Goal: Information Seeking & Learning: Learn about a topic

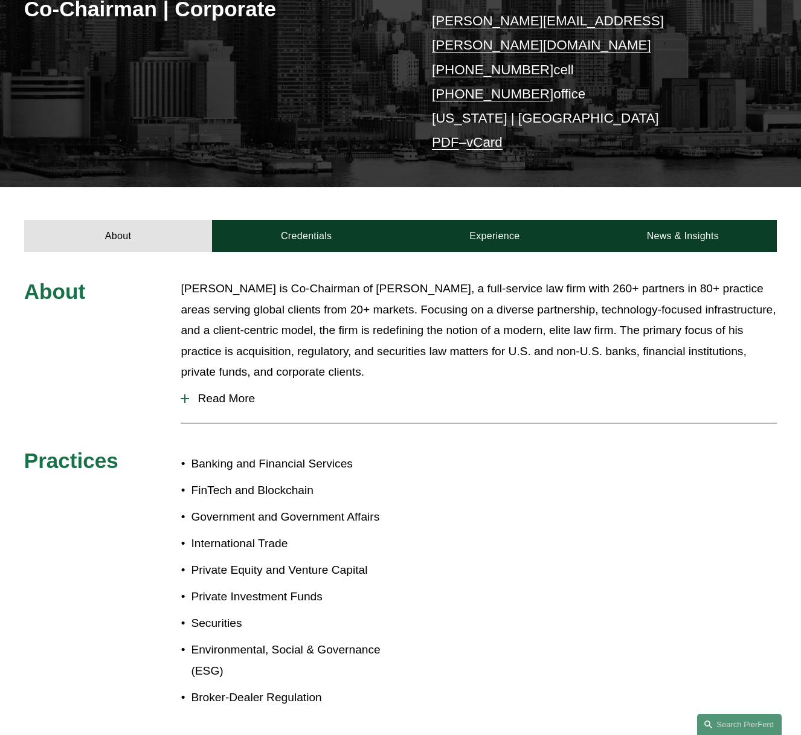
scroll to position [248, 0]
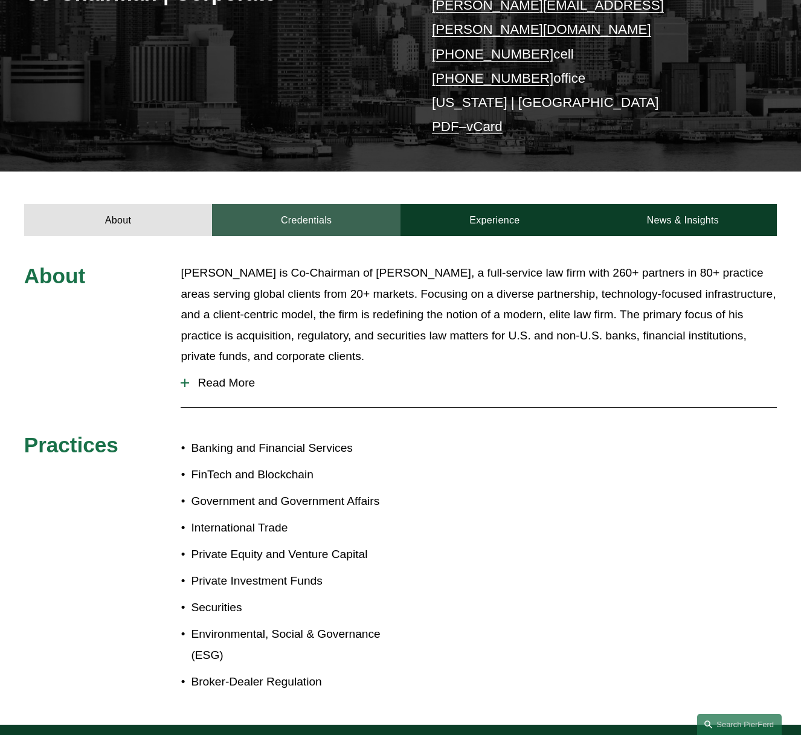
drag, startPoint x: 283, startPoint y: 204, endPoint x: 352, endPoint y: 204, distance: 69.5
click at [283, 204] on link "Credentials" at bounding box center [306, 220] width 189 height 33
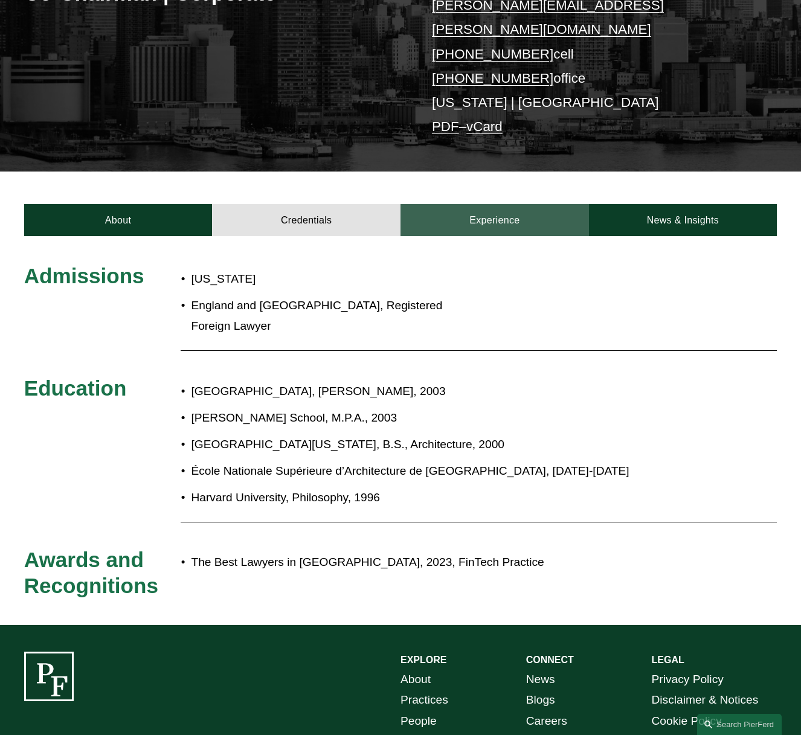
click at [463, 204] on link "Experience" at bounding box center [495, 220] width 189 height 33
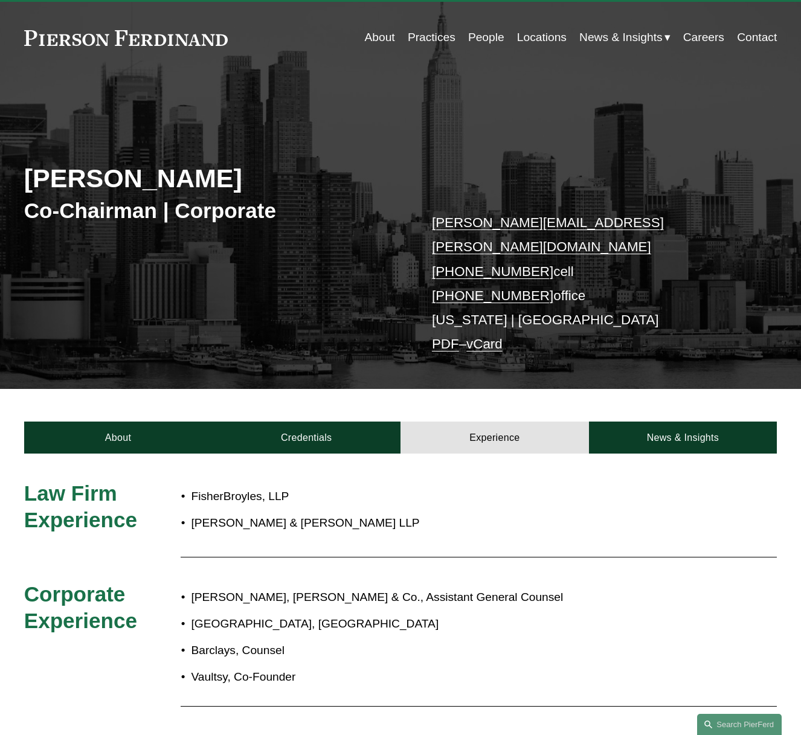
scroll to position [0, 0]
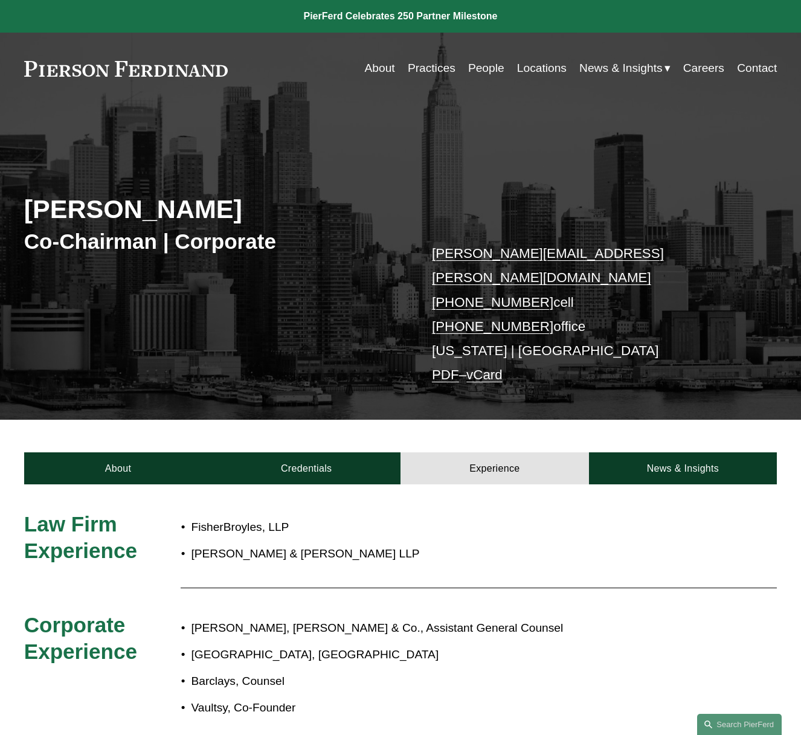
click at [480, 70] on link "People" at bounding box center [486, 68] width 36 height 23
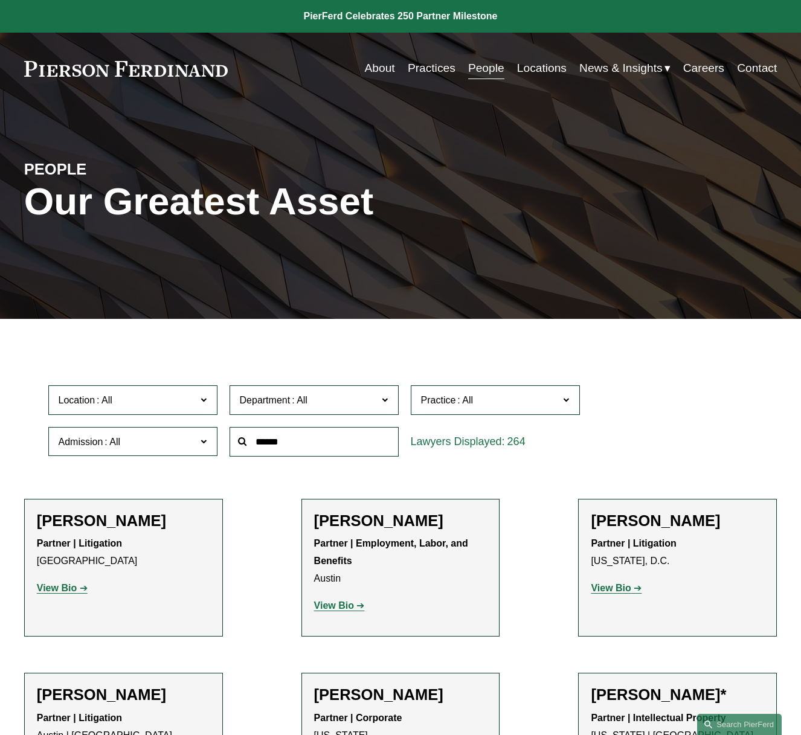
click at [146, 443] on span "Admission" at bounding box center [128, 442] width 138 height 16
click at [293, 444] on input "text" at bounding box center [314, 442] width 169 height 30
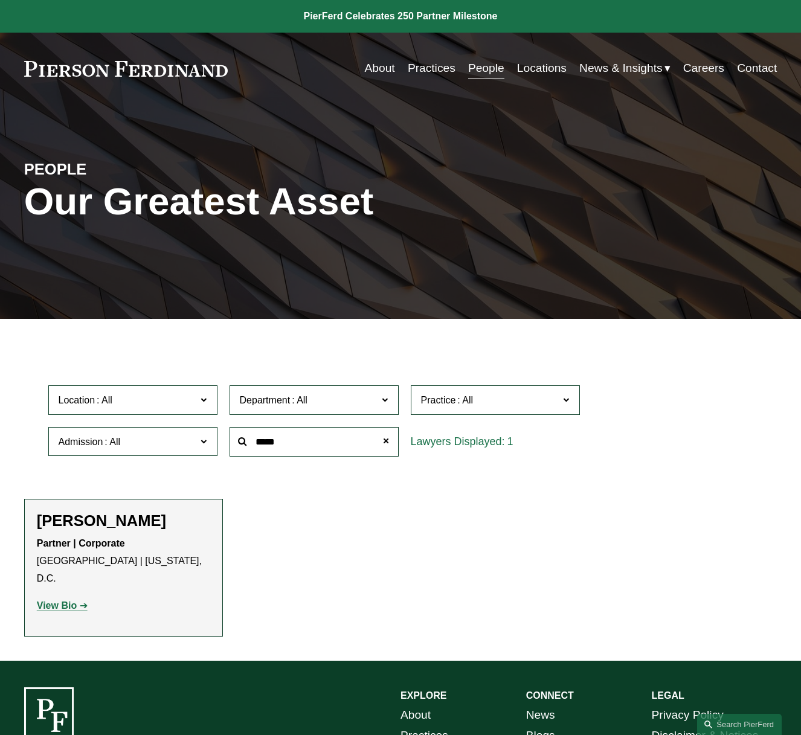
type input "*****"
click at [67, 601] on strong "View Bio" at bounding box center [57, 606] width 40 height 10
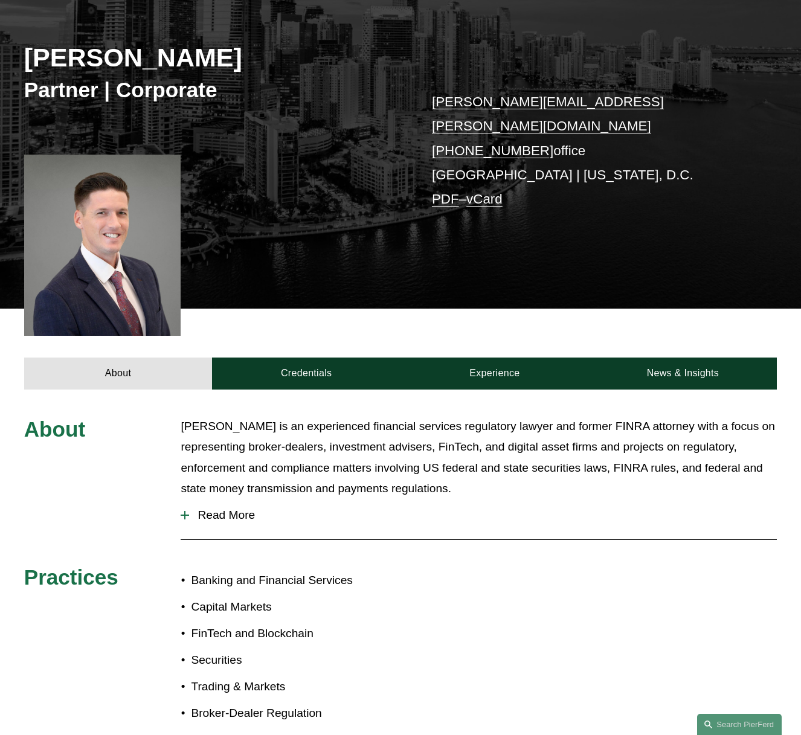
scroll to position [276, 0]
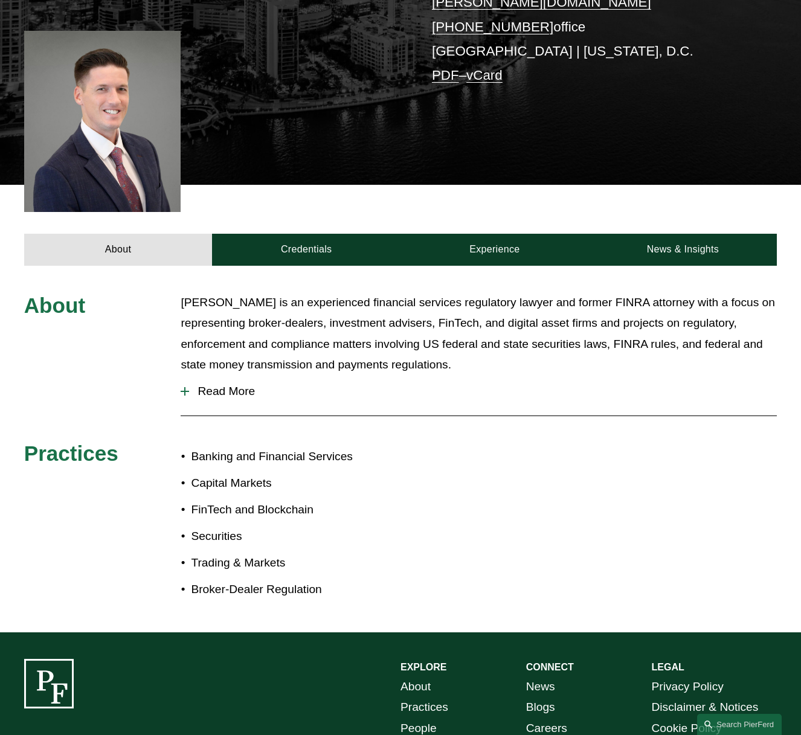
click at [222, 385] on span "Read More" at bounding box center [483, 391] width 588 height 13
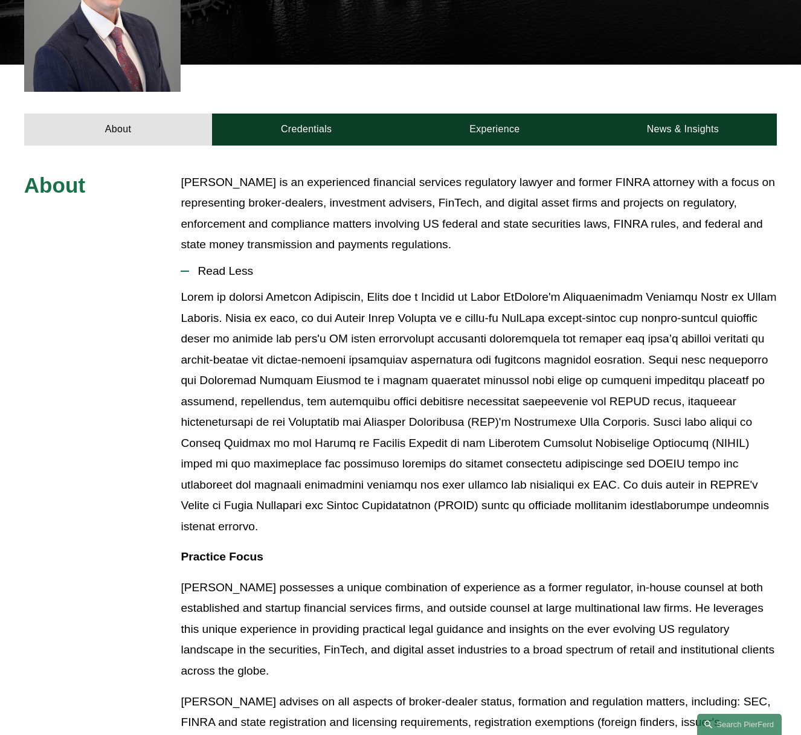
scroll to position [443, 0]
